Goal: Entertainment & Leisure: Consume media (video, audio)

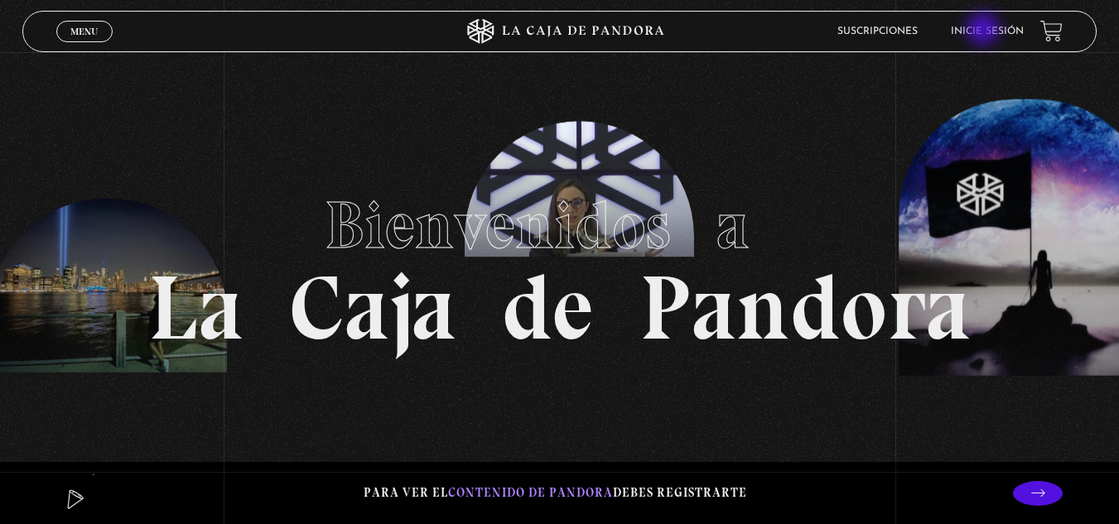
drag, startPoint x: 985, startPoint y: 31, endPoint x: 984, endPoint y: 39, distance: 8.3
click at [985, 36] on link "Inicie sesión" at bounding box center [987, 32] width 73 height 10
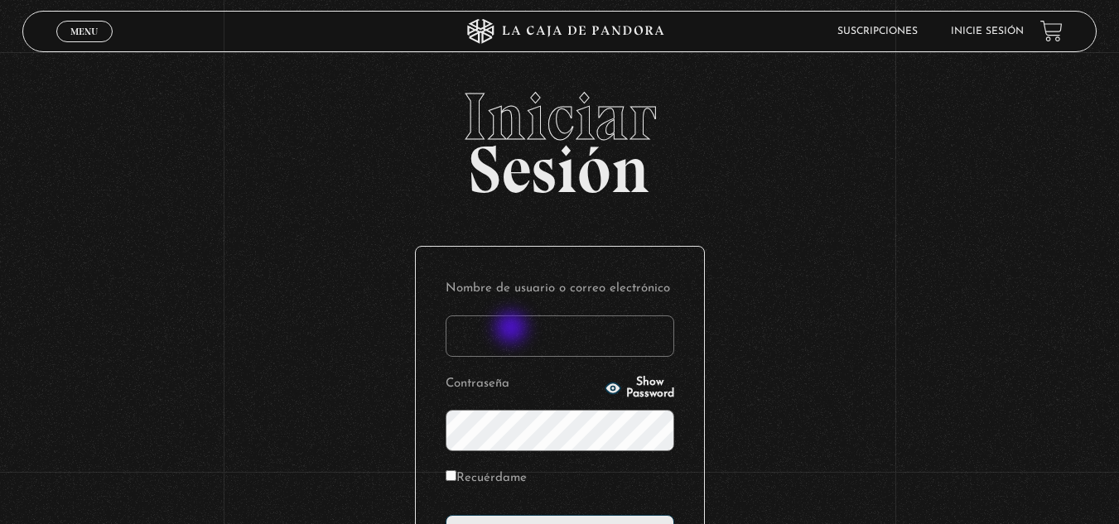
click at [513, 330] on input "Nombre de usuario o correo electrónico" at bounding box center [560, 336] width 229 height 41
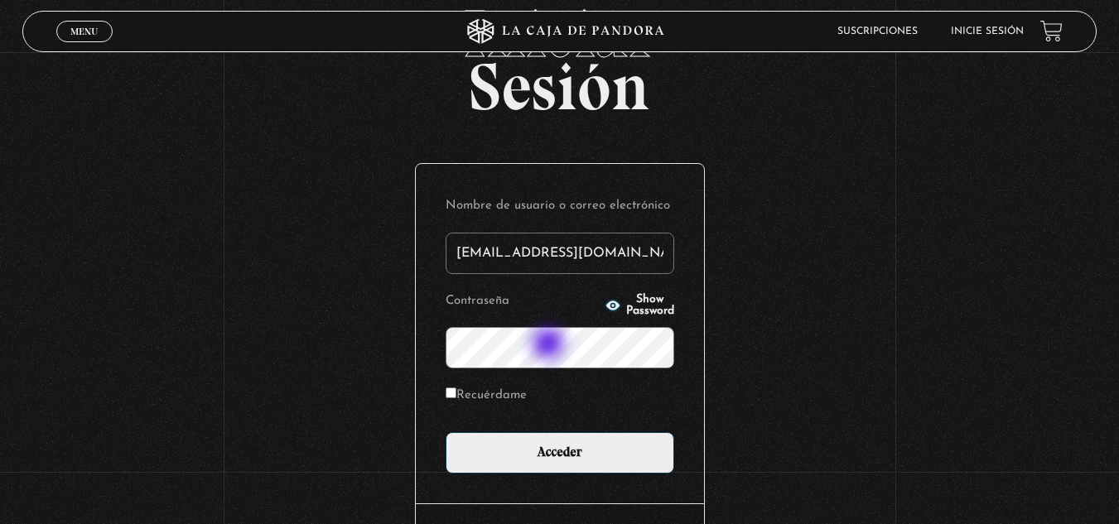
type input "[EMAIL_ADDRESS][DOMAIN_NAME]"
click at [605, 306] on icon "button" at bounding box center [612, 305] width 15 height 11
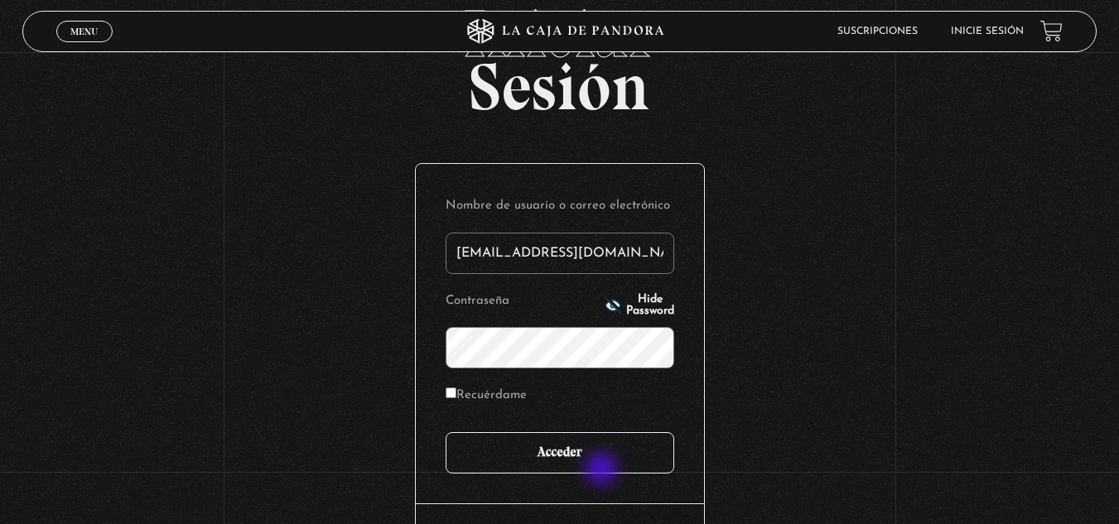
click at [603, 471] on input "Acceder" at bounding box center [560, 452] width 229 height 41
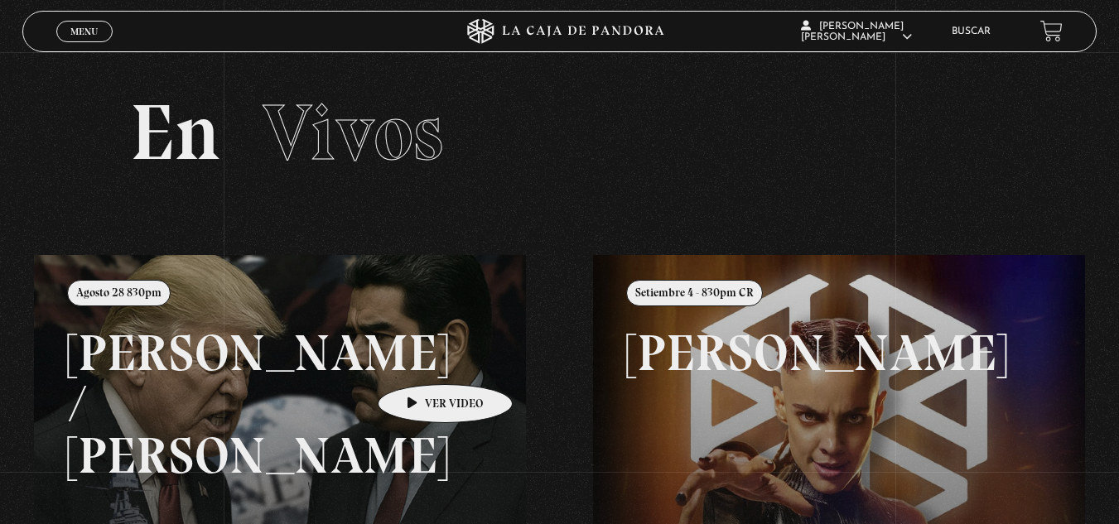
click at [419, 360] on link at bounding box center [593, 517] width 1119 height 524
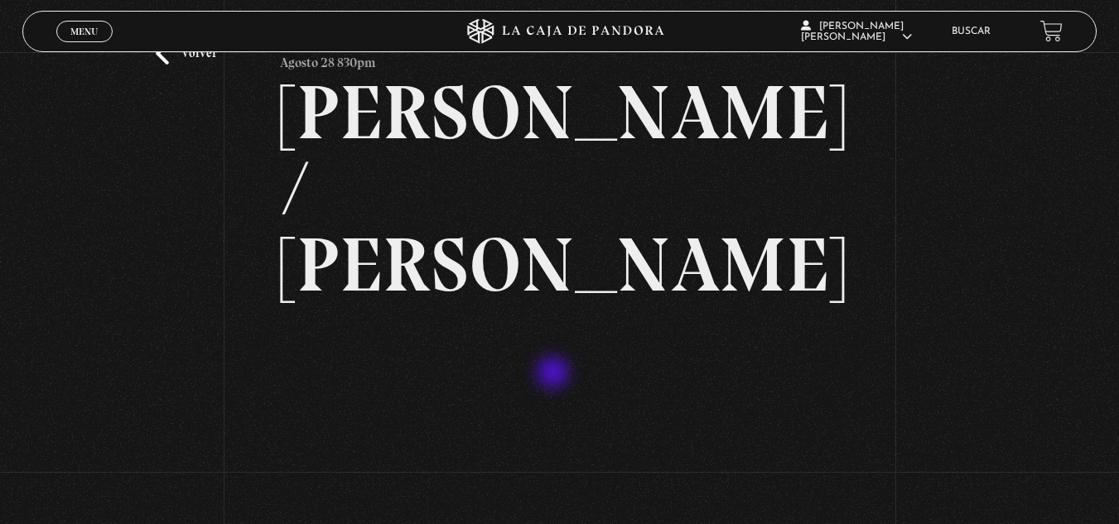
scroll to position [166, 0]
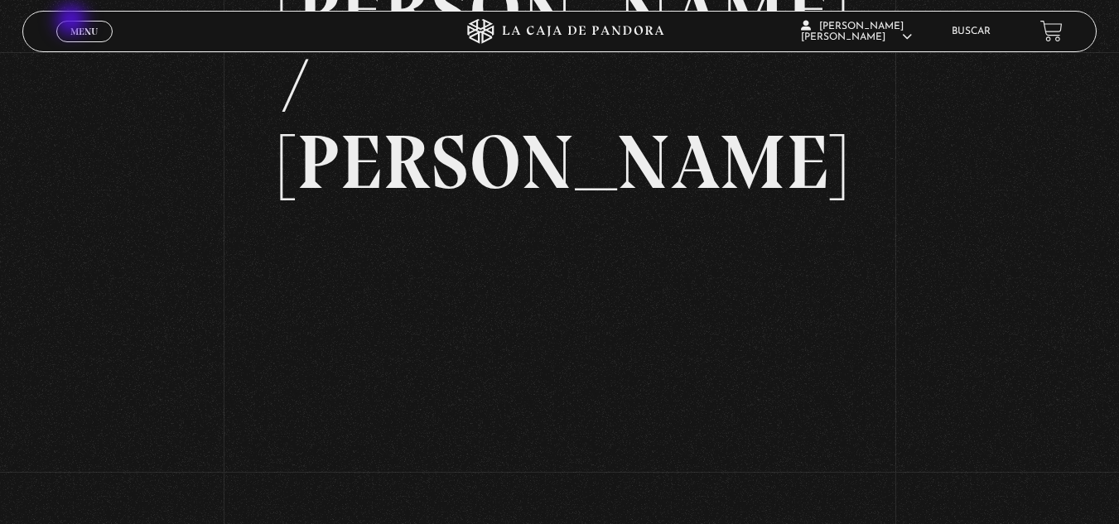
click at [73, 22] on link "Menu Cerrar" at bounding box center [84, 32] width 56 height 22
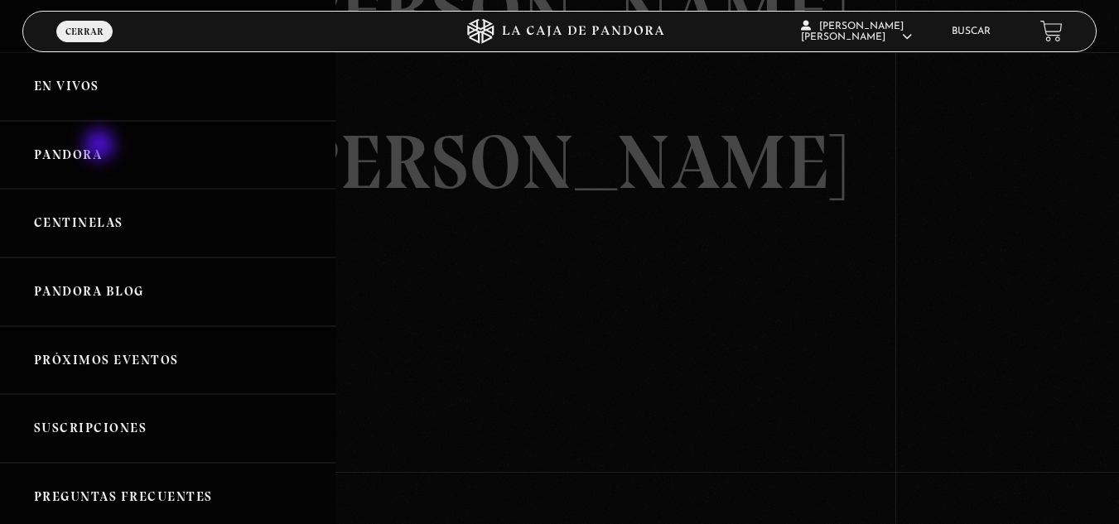
click at [101, 147] on link "Pandora" at bounding box center [168, 155] width 336 height 69
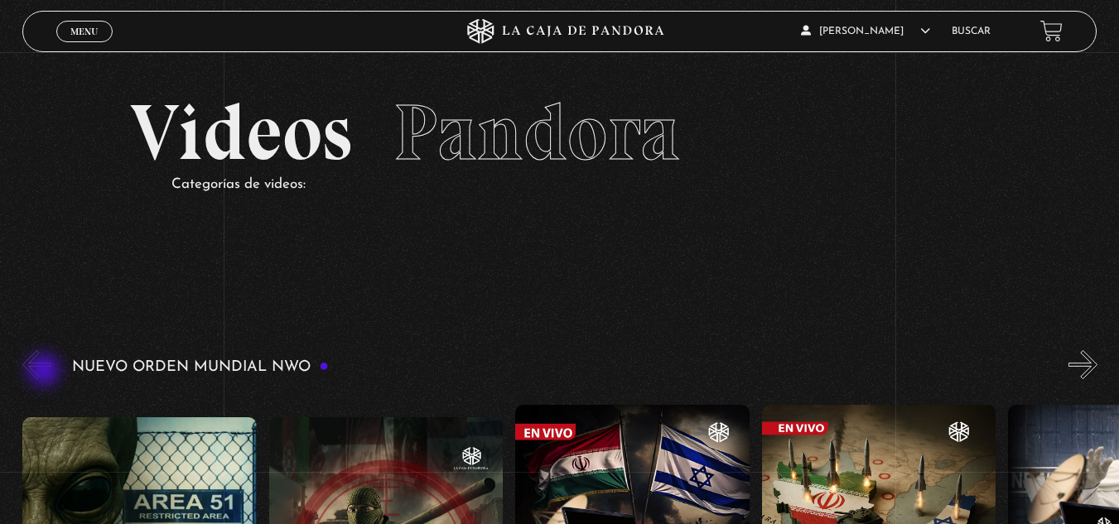
click at [46, 372] on button "«" at bounding box center [36, 364] width 29 height 29
click at [70, 27] on span "Menu" at bounding box center [83, 32] width 27 height 10
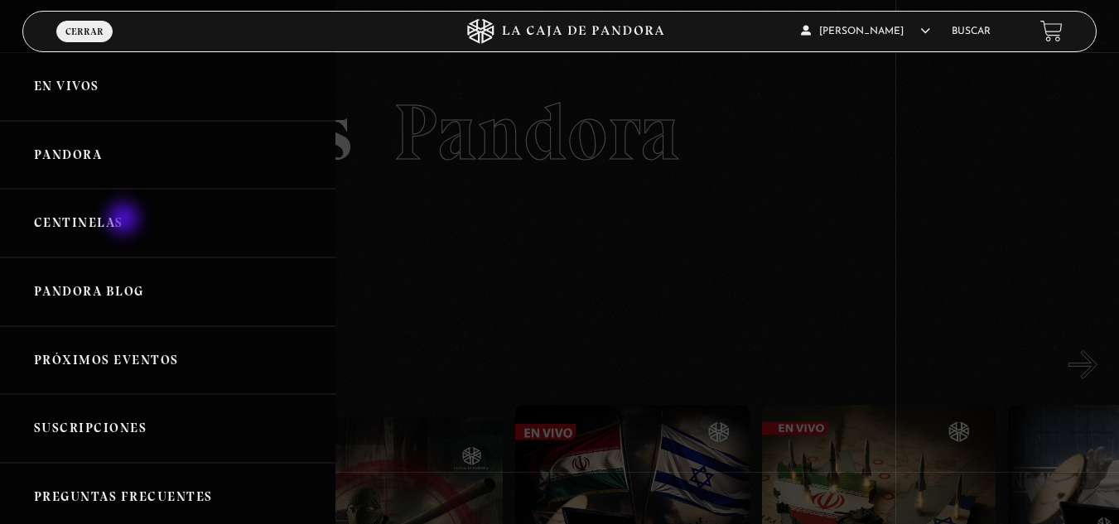
click at [125, 220] on link "Centinelas" at bounding box center [168, 223] width 336 height 69
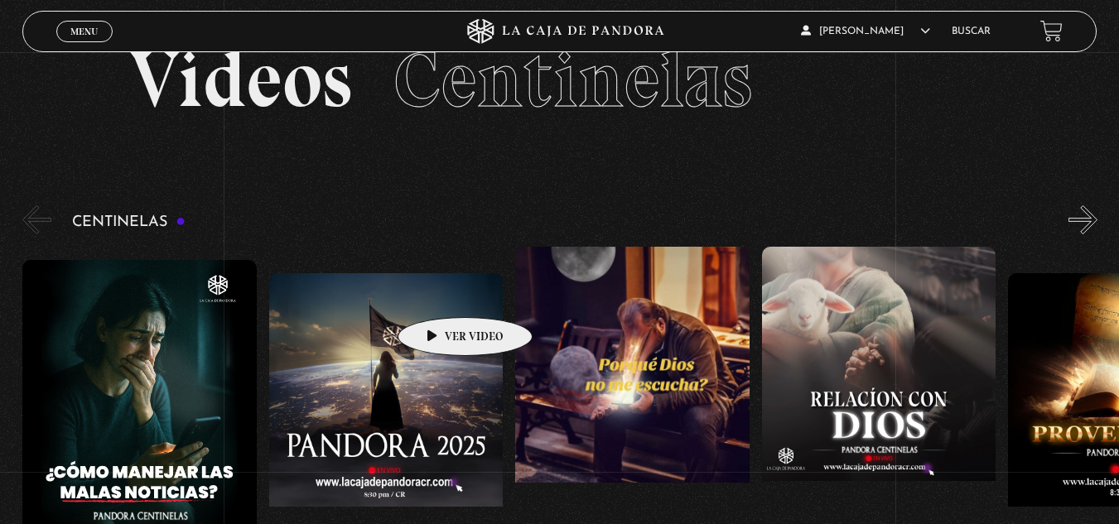
scroll to position [83, 0]
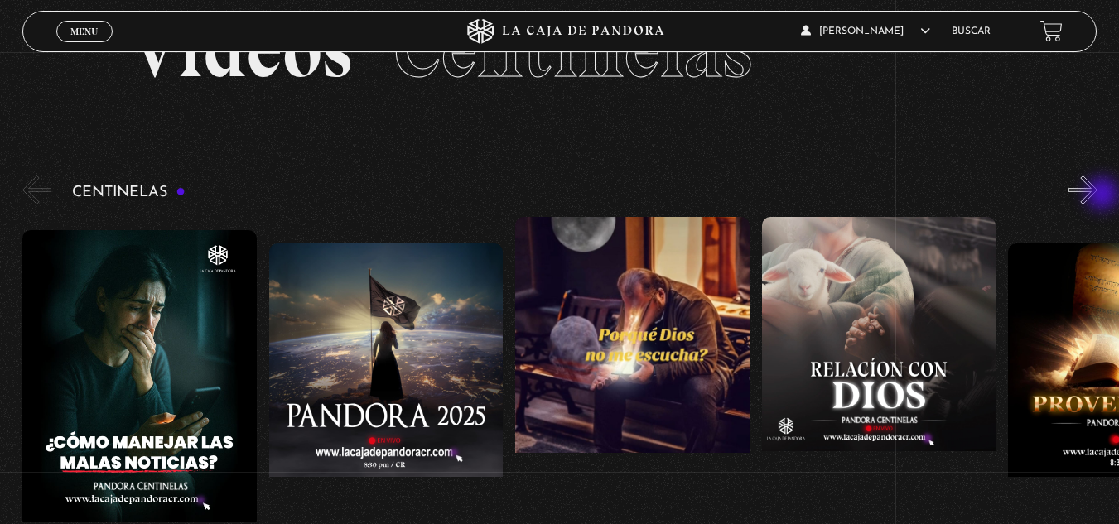
click at [1098, 196] on button "»" at bounding box center [1083, 190] width 29 height 29
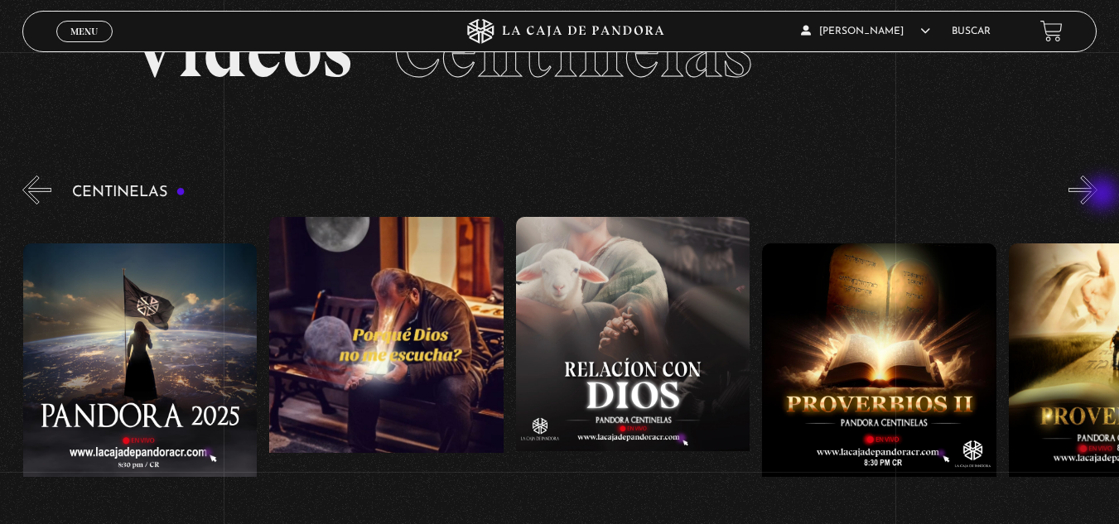
click at [1098, 196] on button "»" at bounding box center [1083, 190] width 29 height 29
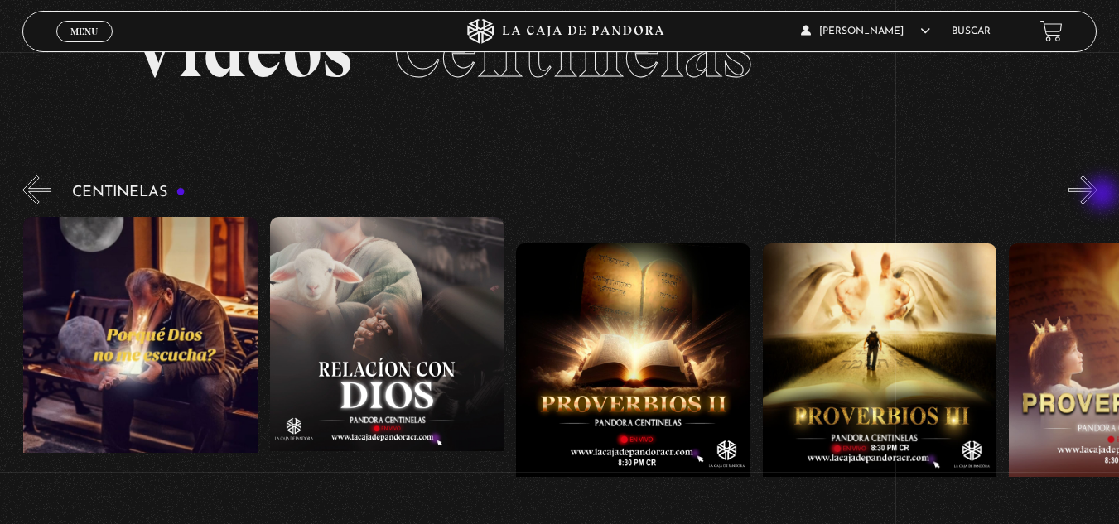
click at [1098, 196] on button "»" at bounding box center [1083, 190] width 29 height 29
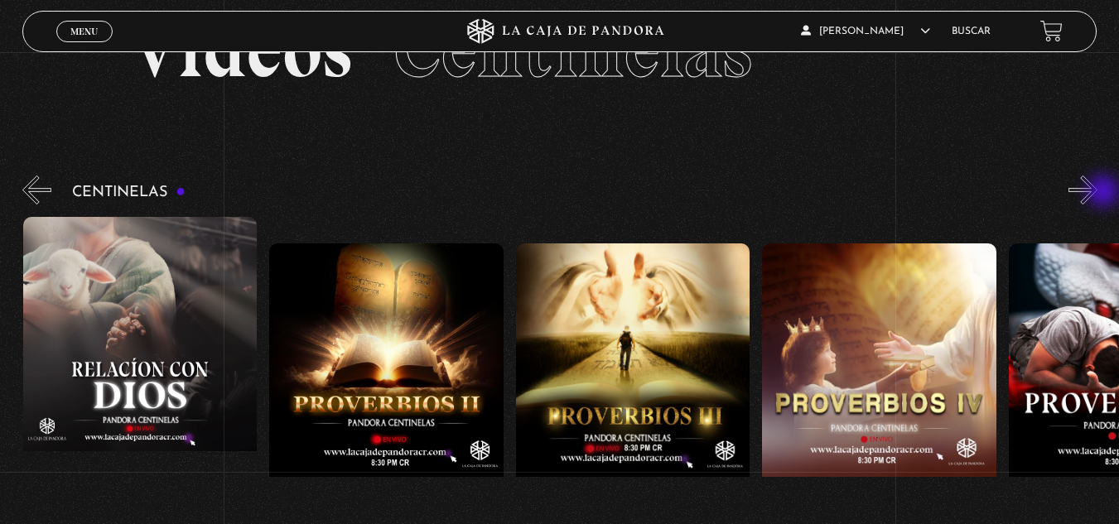
click at [1098, 193] on button "»" at bounding box center [1083, 190] width 29 height 29
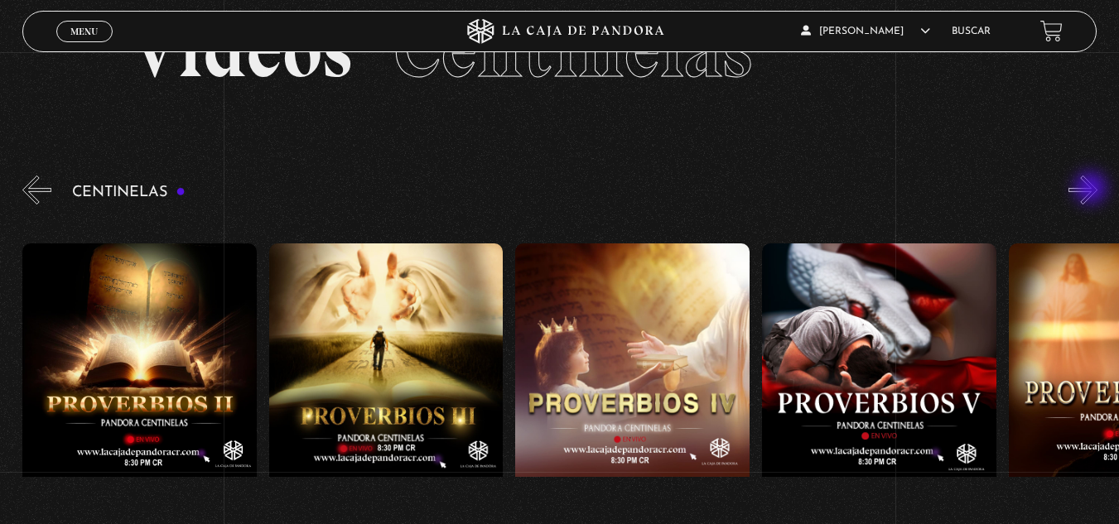
click at [1093, 190] on button "»" at bounding box center [1083, 190] width 29 height 29
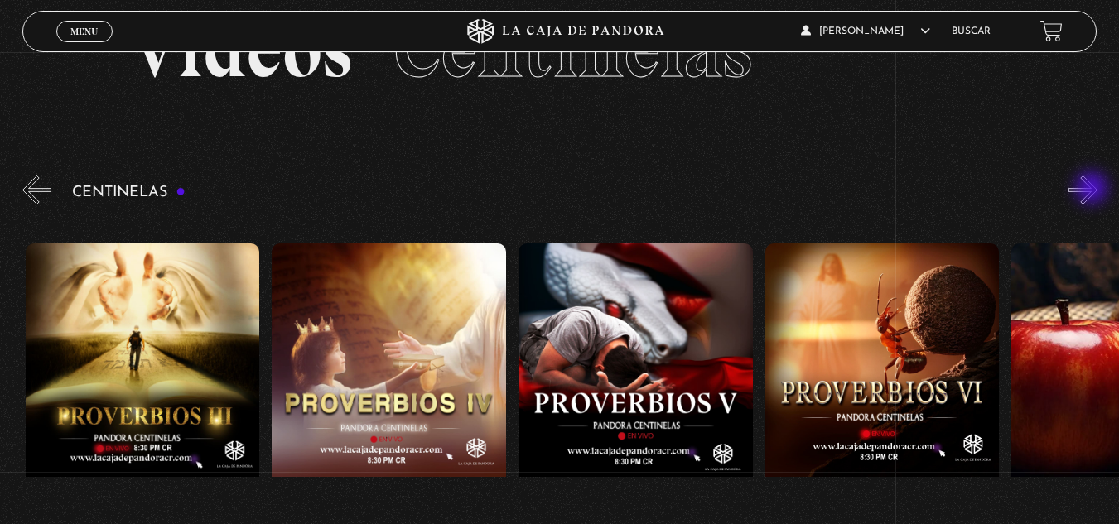
click at [1094, 190] on button "»" at bounding box center [1083, 190] width 29 height 29
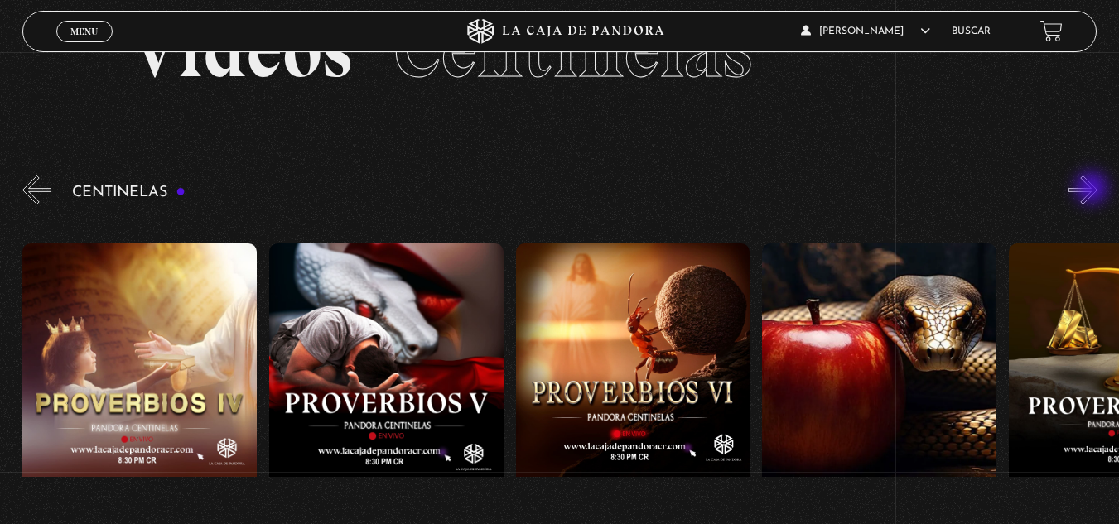
click at [1094, 190] on button "»" at bounding box center [1083, 190] width 29 height 29
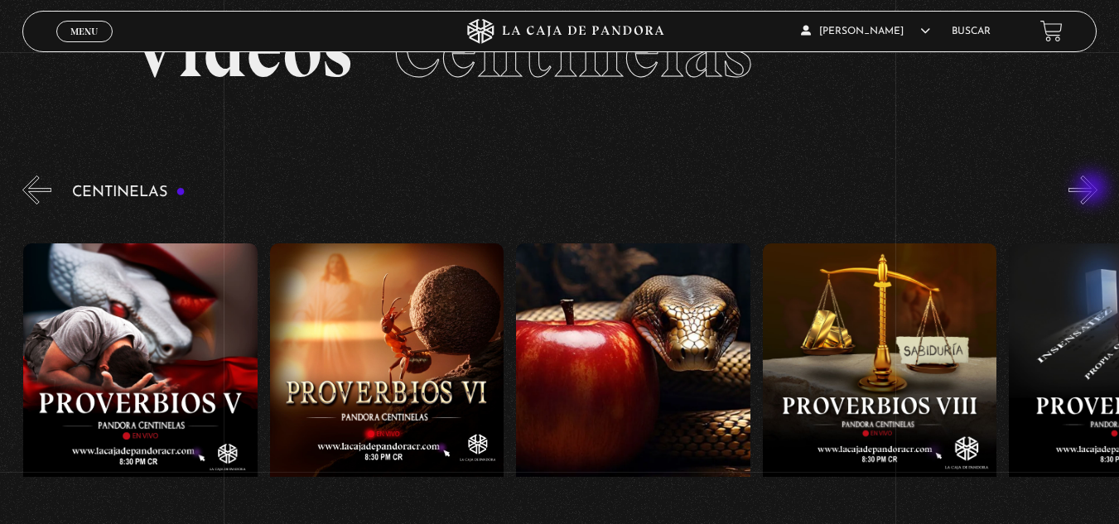
scroll to position [0, 1726]
click at [1094, 190] on button "»" at bounding box center [1083, 190] width 29 height 29
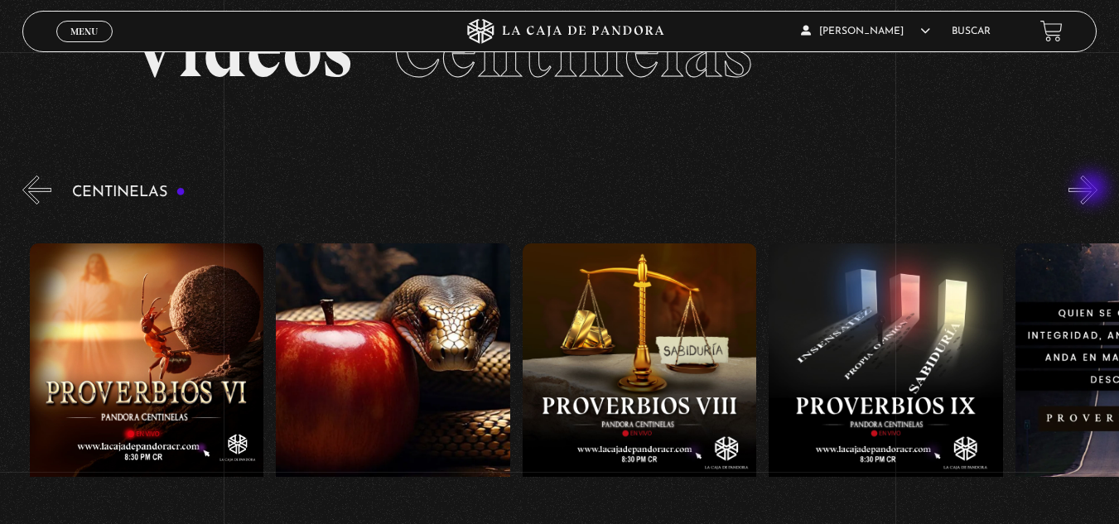
scroll to position [0, 1972]
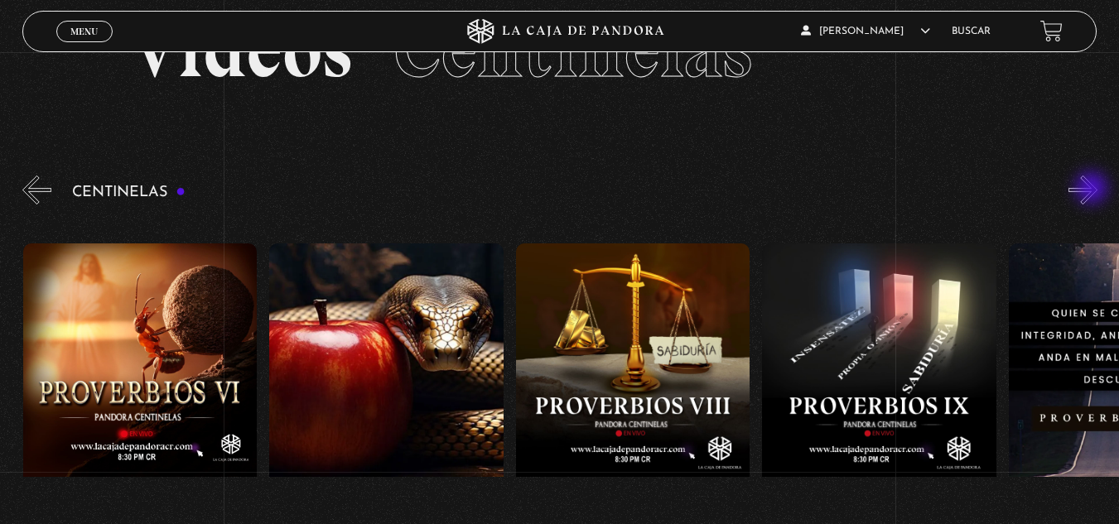
click at [1094, 190] on button "»" at bounding box center [1083, 190] width 29 height 29
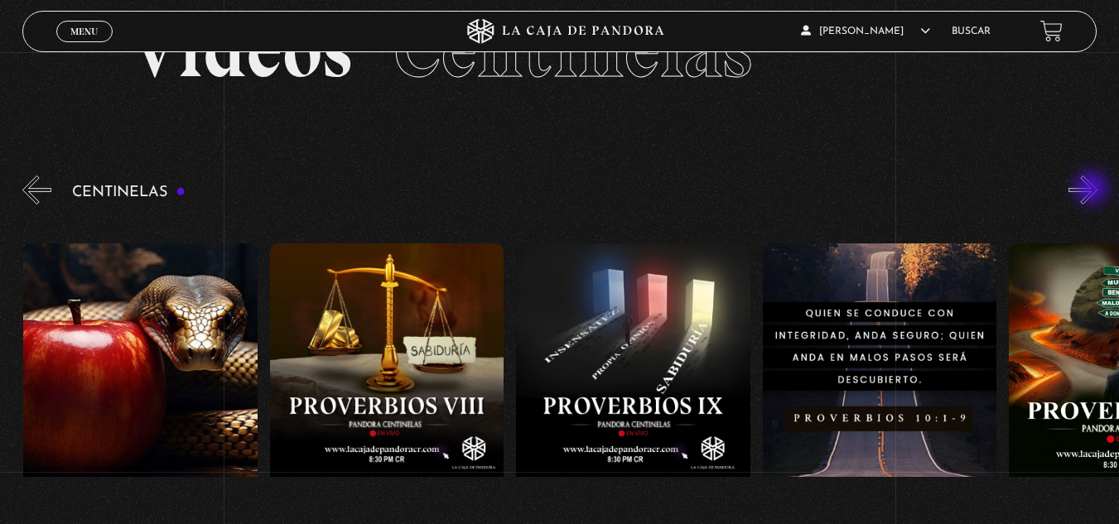
scroll to position [0, 2219]
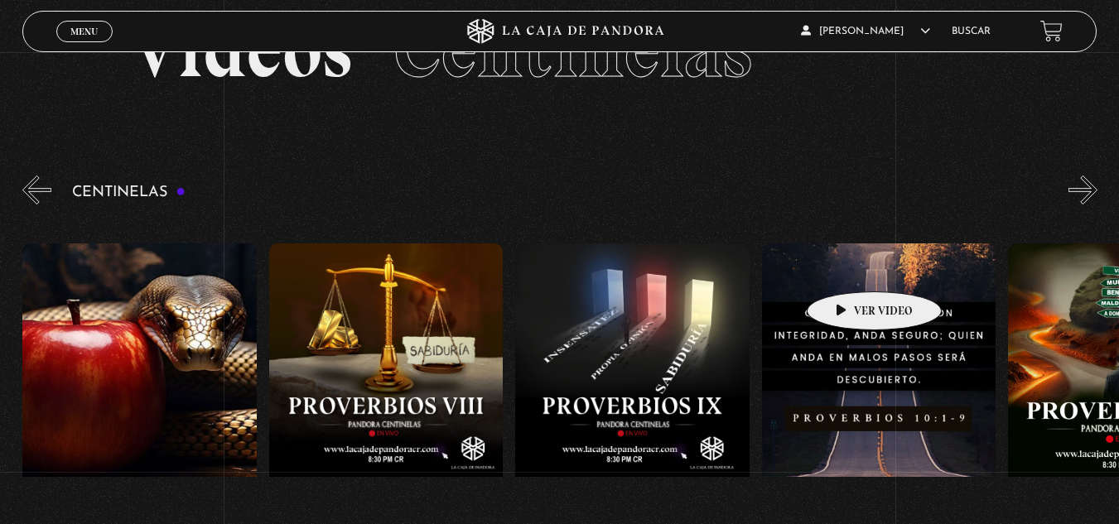
click at [848, 268] on figure at bounding box center [879, 393] width 234 height 298
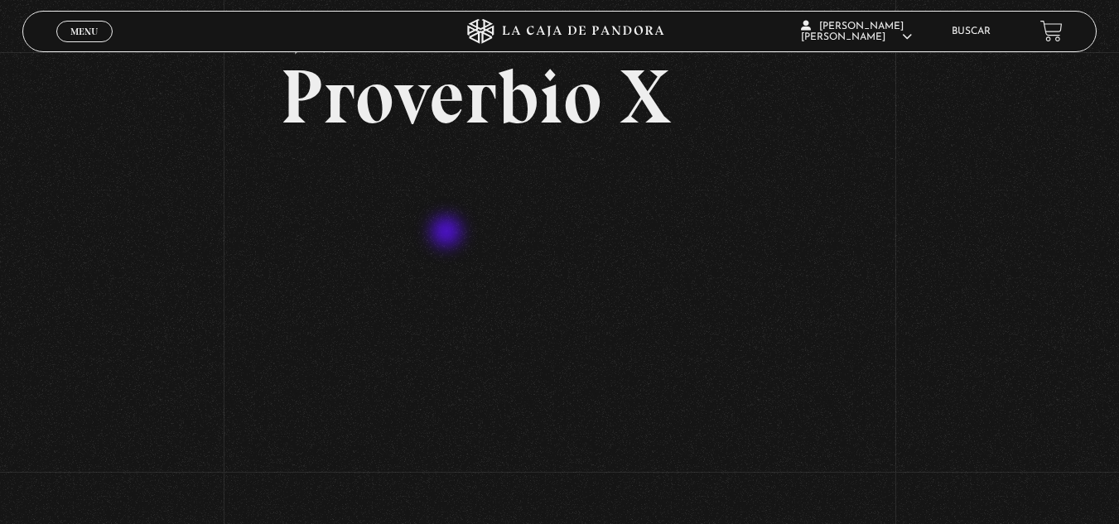
scroll to position [166, 0]
